Goal: Book appointment/travel/reservation

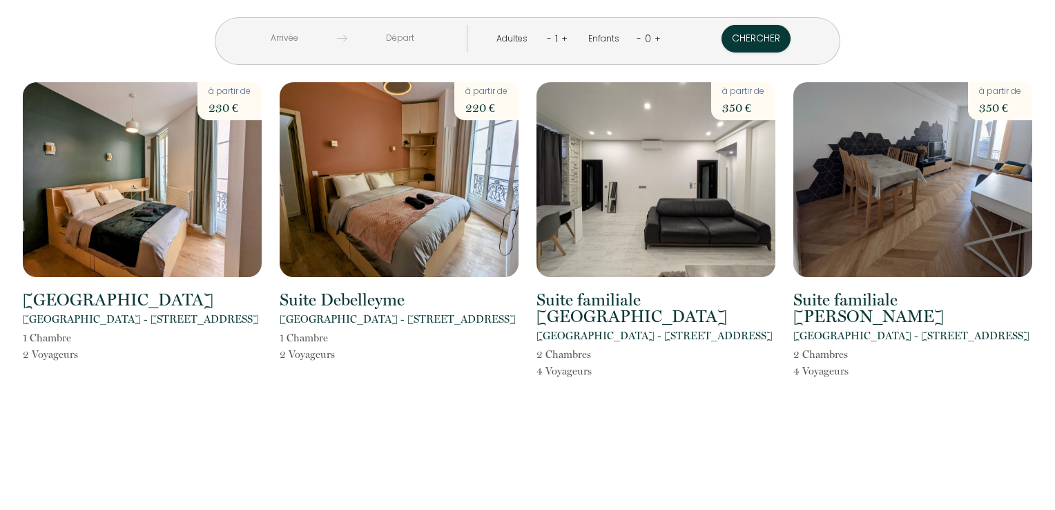
click at [562, 37] on link "+" at bounding box center [565, 38] width 6 height 13
click at [336, 30] on input "text" at bounding box center [283, 38] width 106 height 27
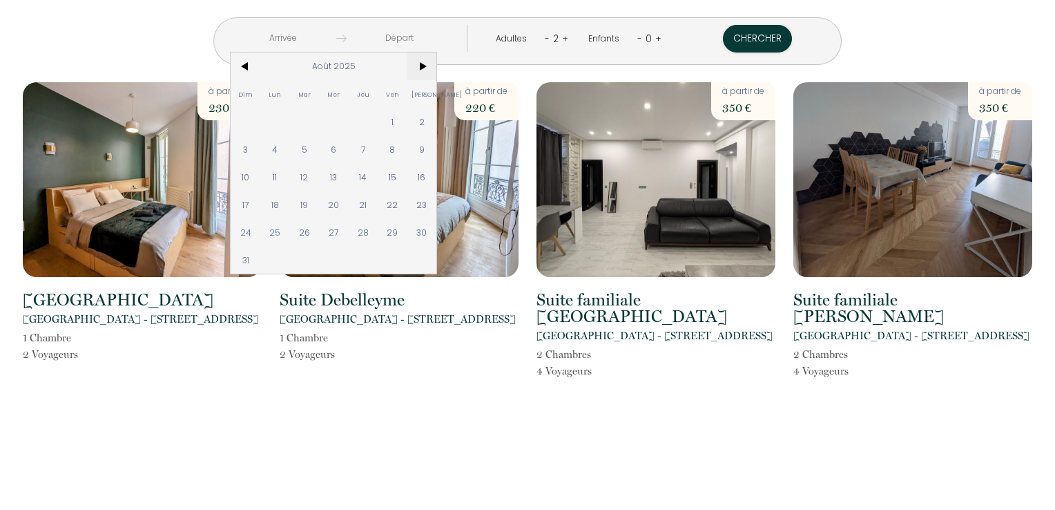
click at [437, 66] on span ">" at bounding box center [423, 66] width 30 height 28
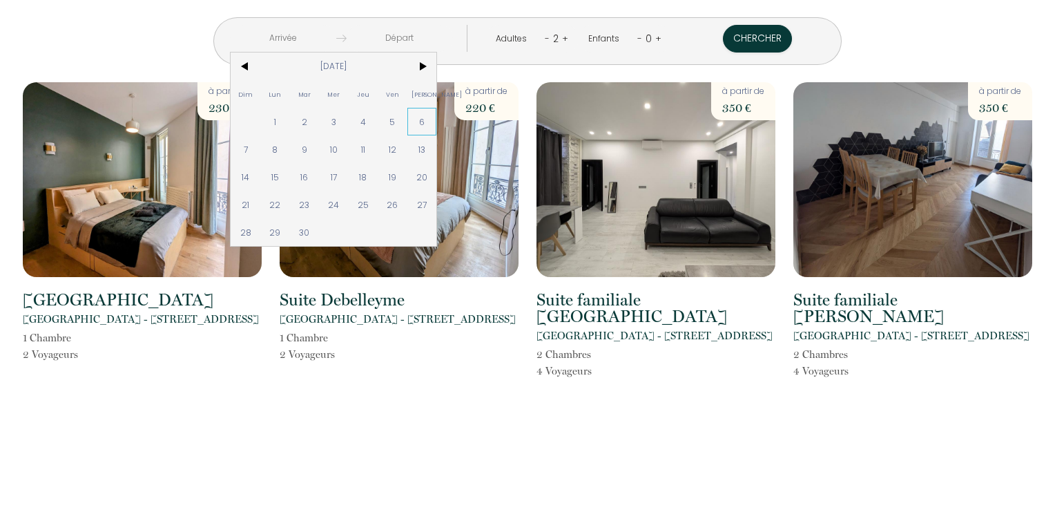
click at [437, 118] on span "6" at bounding box center [423, 122] width 30 height 28
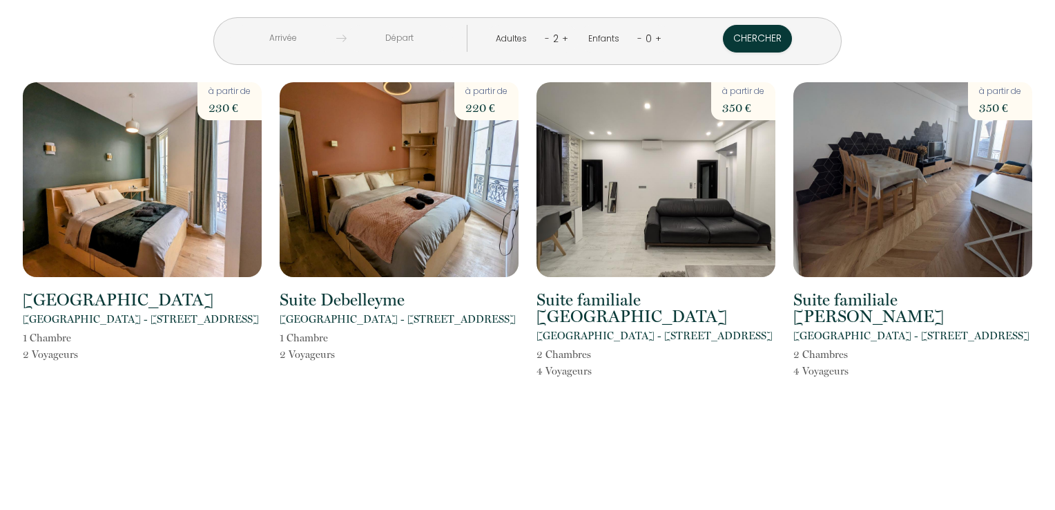
type input "[PERSON_NAME] [DATE]"
click at [441, 37] on input "Dim [DATE]" at bounding box center [400, 38] width 106 height 27
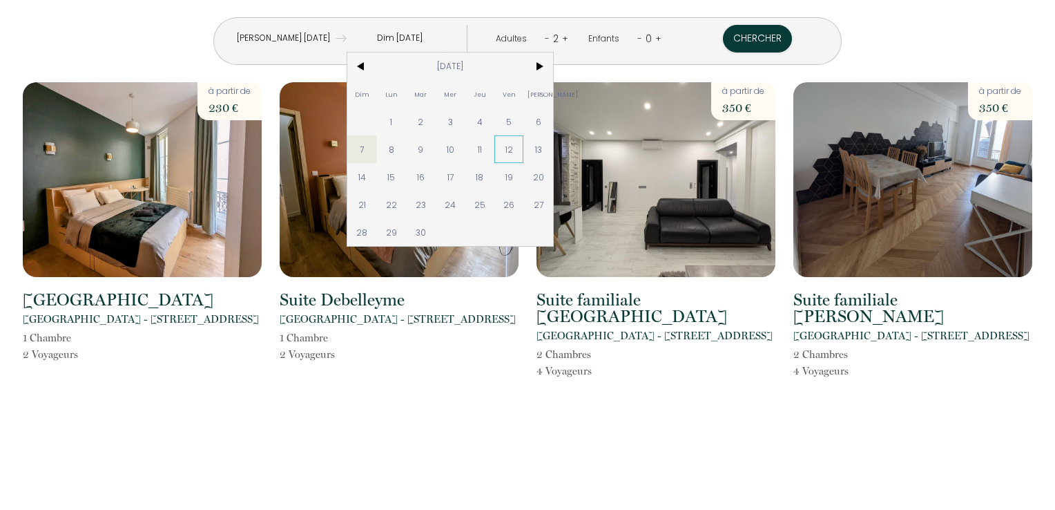
click at [524, 144] on span "12" at bounding box center [510, 149] width 30 height 28
type input "Ven [DATE]"
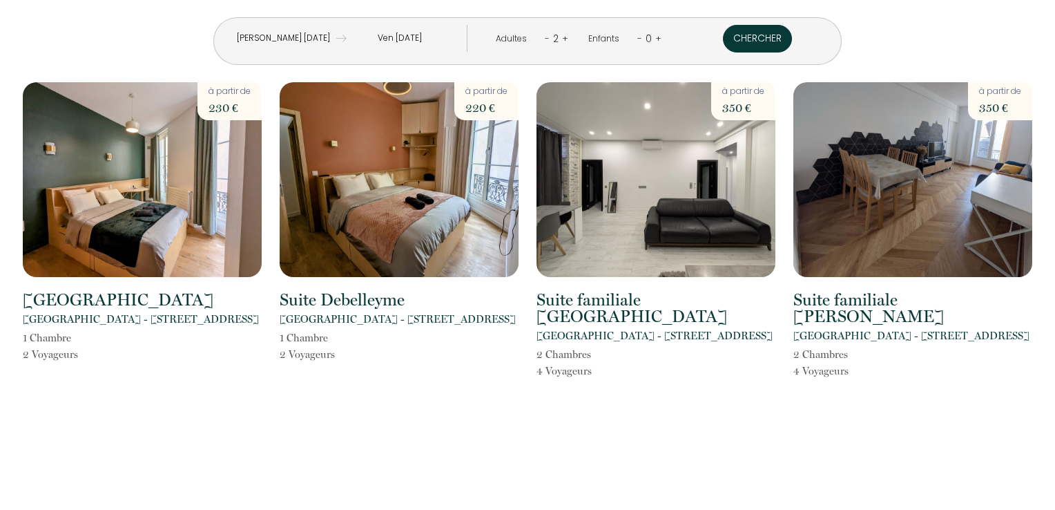
click at [723, 44] on button "Chercher" at bounding box center [757, 39] width 69 height 28
